Goal: Task Accomplishment & Management: Use online tool/utility

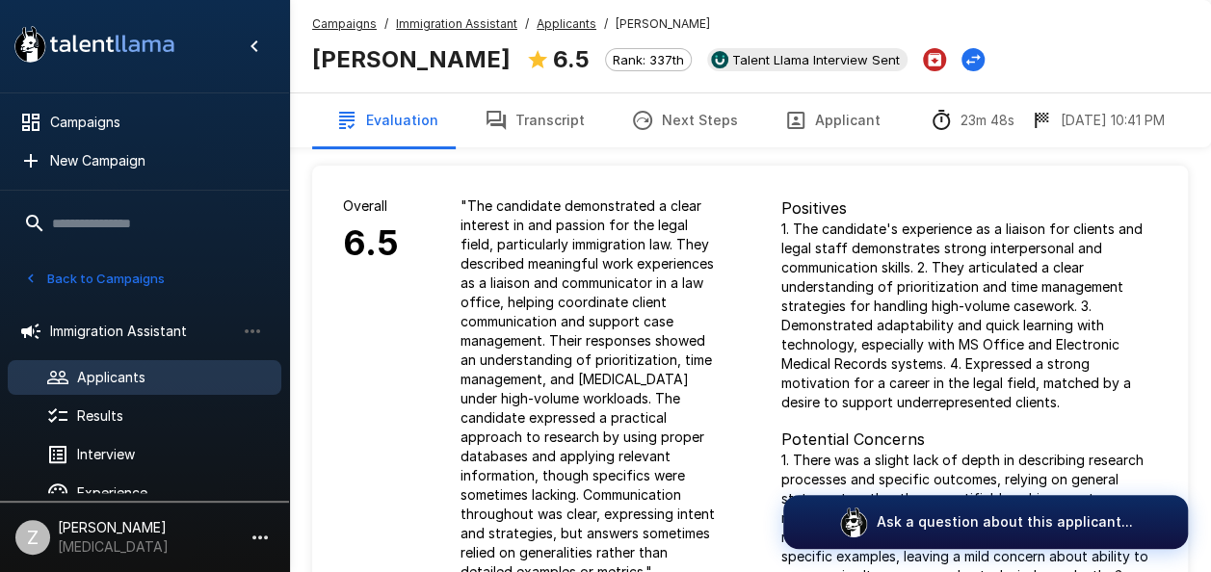
click at [580, 126] on button "Transcript" at bounding box center [535, 120] width 146 height 54
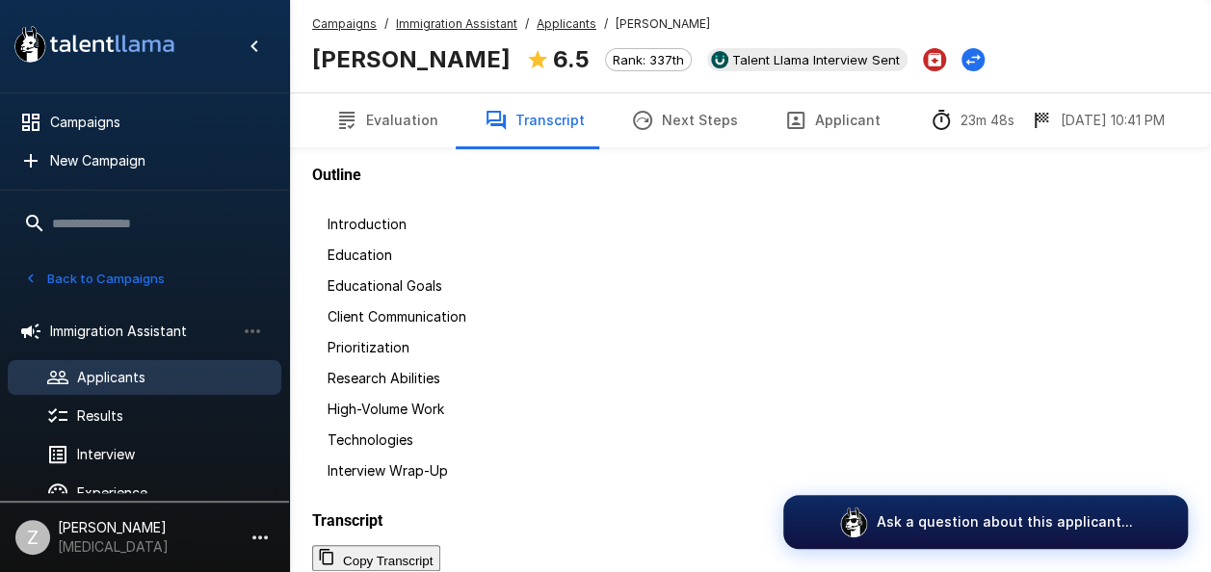
scroll to position [2216, 0]
drag, startPoint x: 611, startPoint y: 286, endPoint x: 822, endPoint y: 468, distance: 278.7
drag, startPoint x: 822, startPoint y: 468, endPoint x: 805, endPoint y: 457, distance: 20.8
copy p "When I am faced with multiple urgent deadlines all at once, I usually create a …"
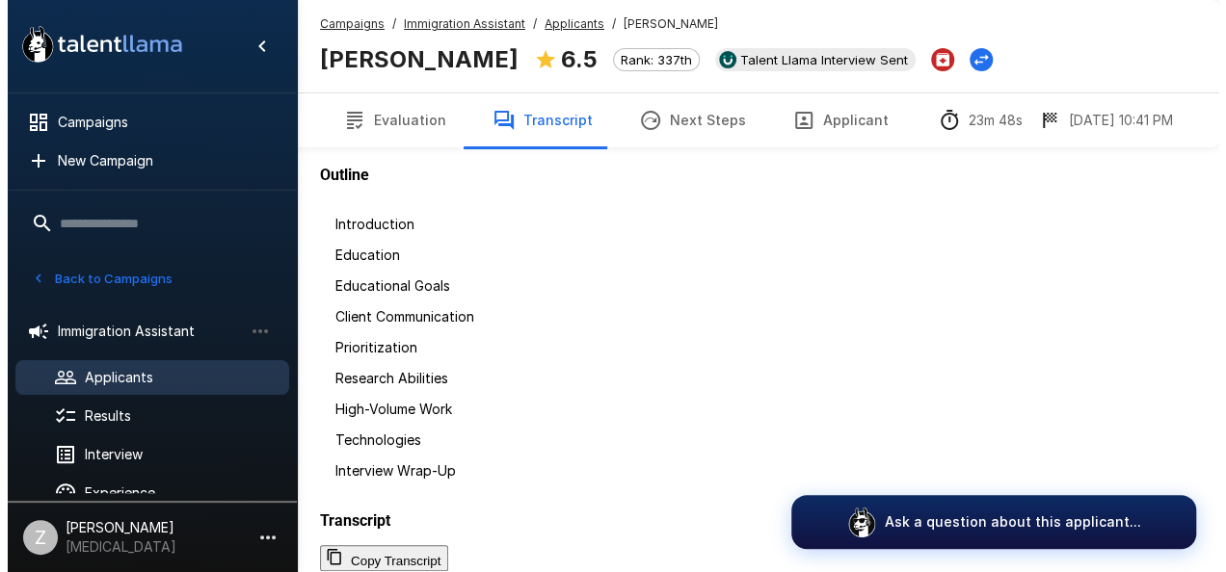
scroll to position [0, 0]
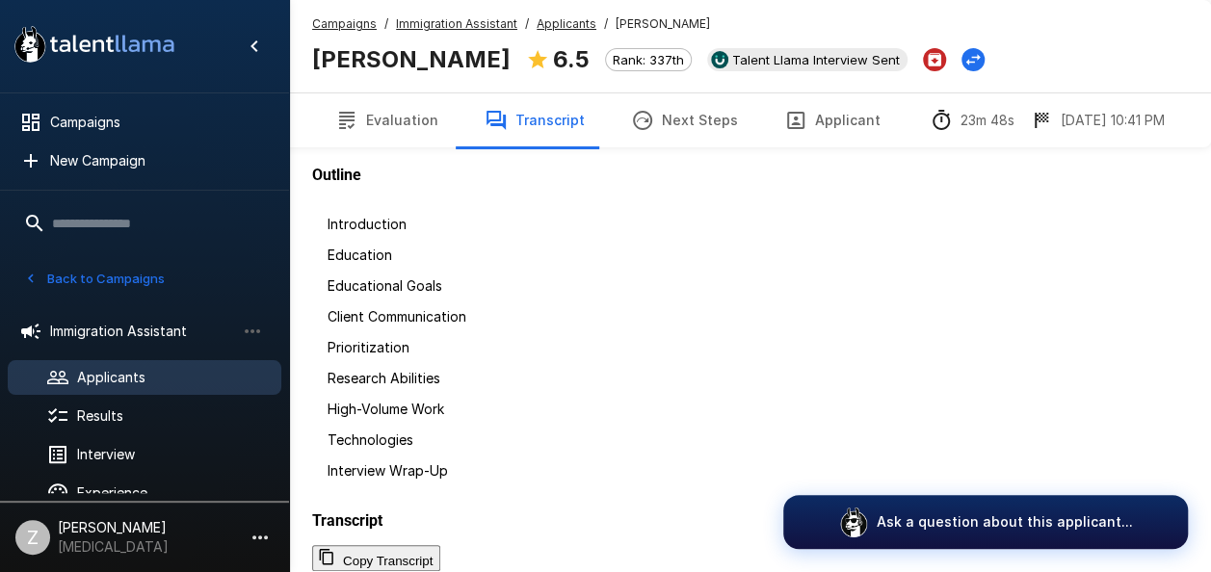
click at [680, 112] on button "Next Steps" at bounding box center [684, 120] width 153 height 54
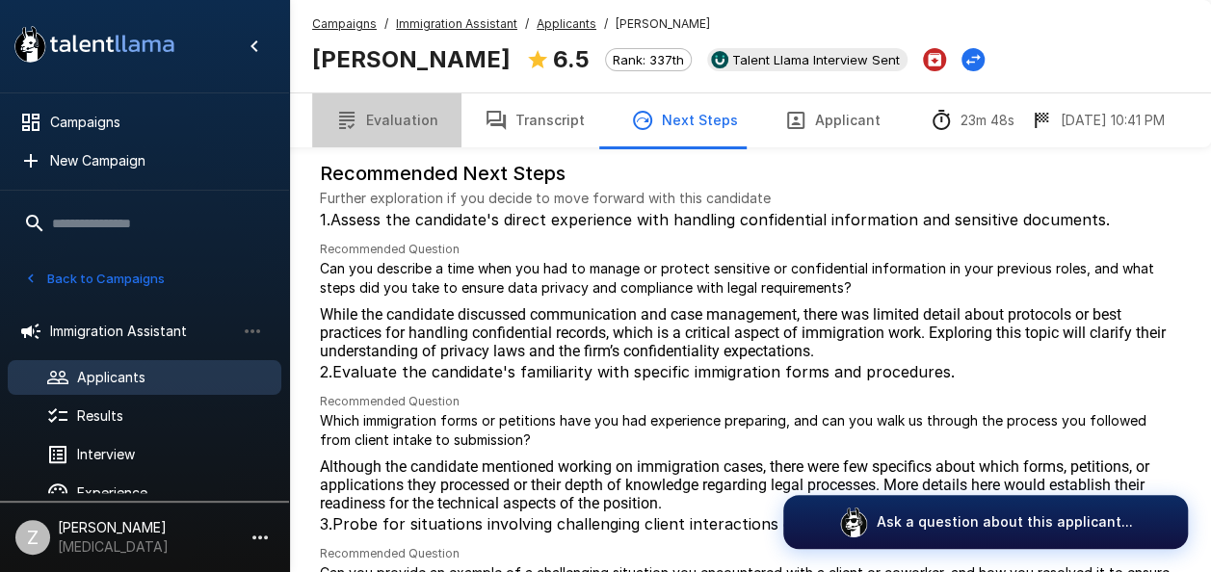
click at [416, 120] on button "Evaluation" at bounding box center [386, 120] width 149 height 54
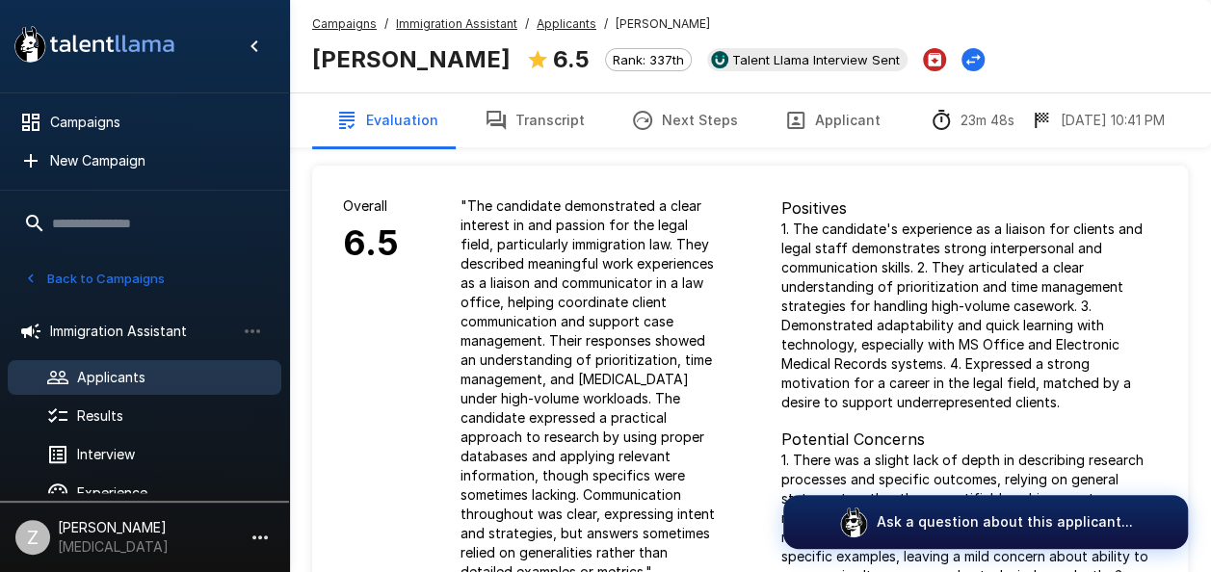
drag, startPoint x: 431, startPoint y: 185, endPoint x: 445, endPoint y: 185, distance: 14.5
click at [431, 185] on div "" The candidate demonstrated a clear interest in and passion for the legal fiel…" at bounding box center [590, 389] width 321 height 447
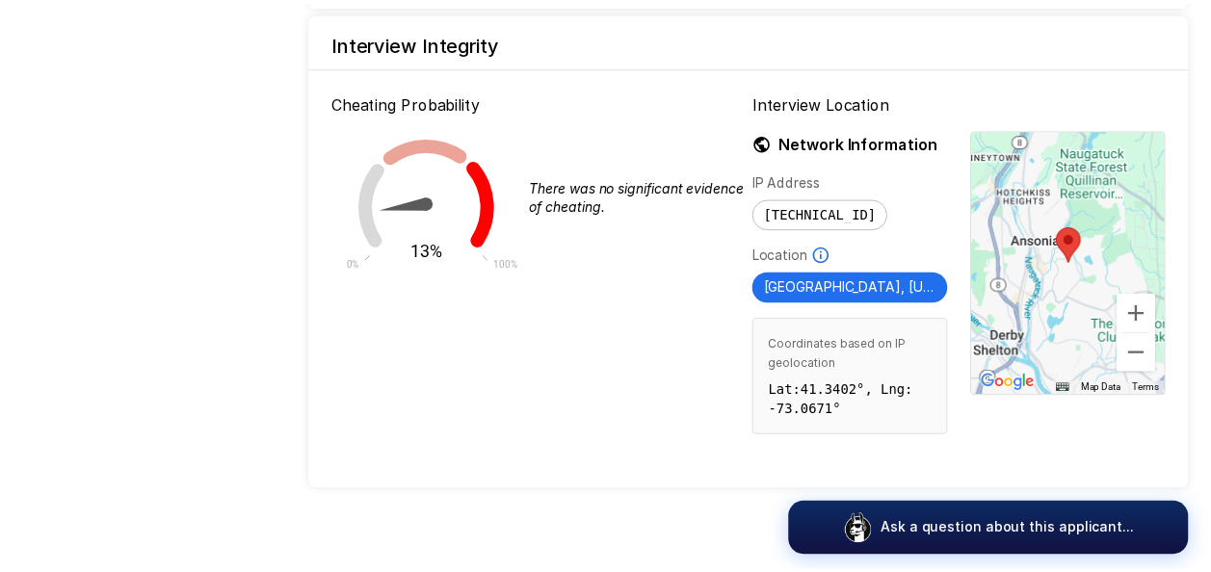
scroll to position [1896, 0]
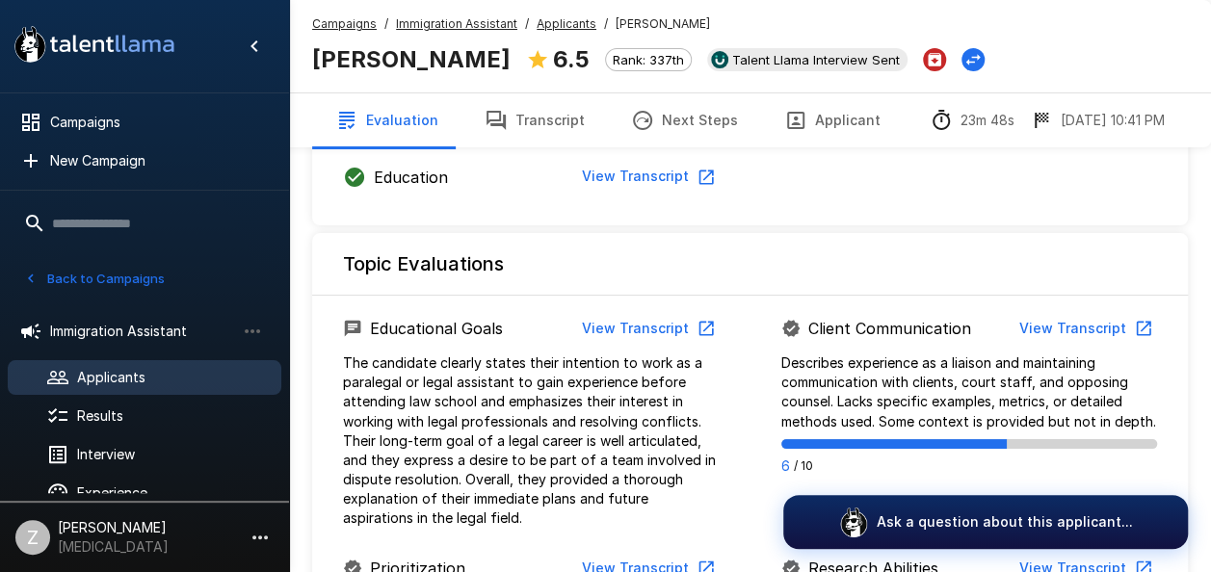
click at [559, 121] on button "Transcript" at bounding box center [535, 120] width 146 height 54
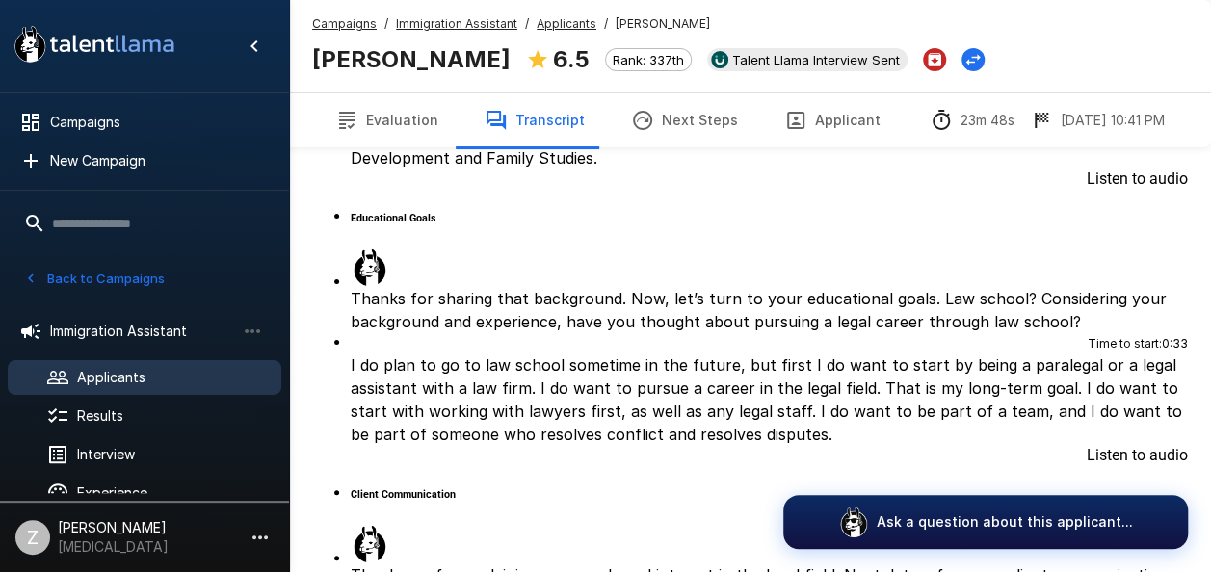
scroll to position [141, 0]
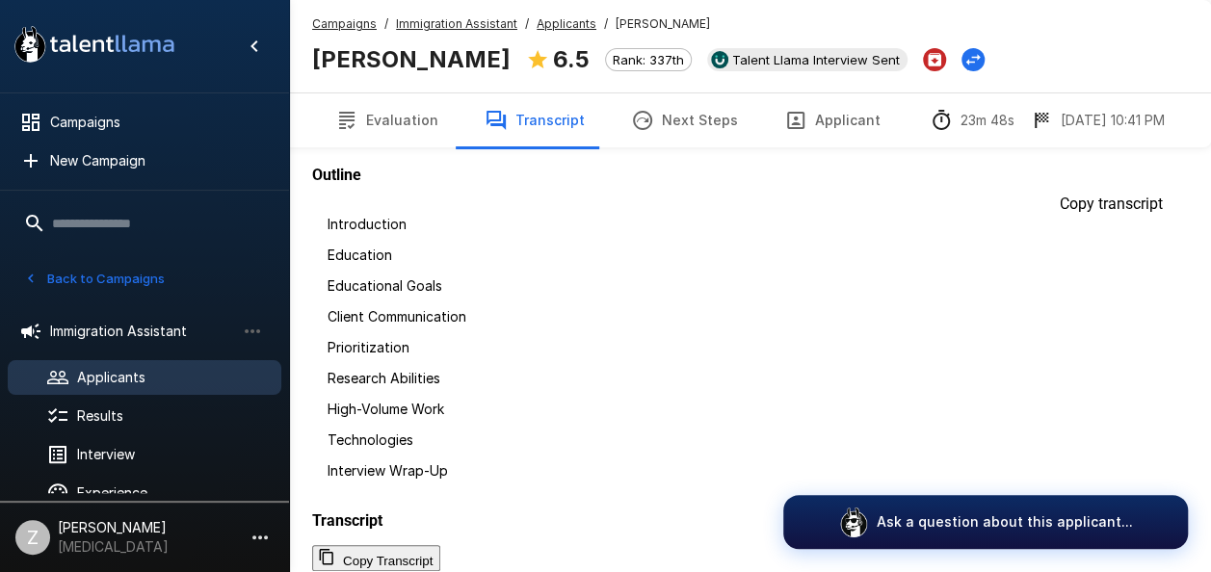
click at [440, 545] on button "Copy Transcript" at bounding box center [376, 558] width 128 height 26
drag, startPoint x: 500, startPoint y: 61, endPoint x: 312, endPoint y: 64, distance: 187.9
click at [312, 64] on b "[PERSON_NAME]" at bounding box center [411, 59] width 199 height 28
copy b "[PERSON_NAME]"
